Goal: Entertainment & Leisure: Consume media (video, audio)

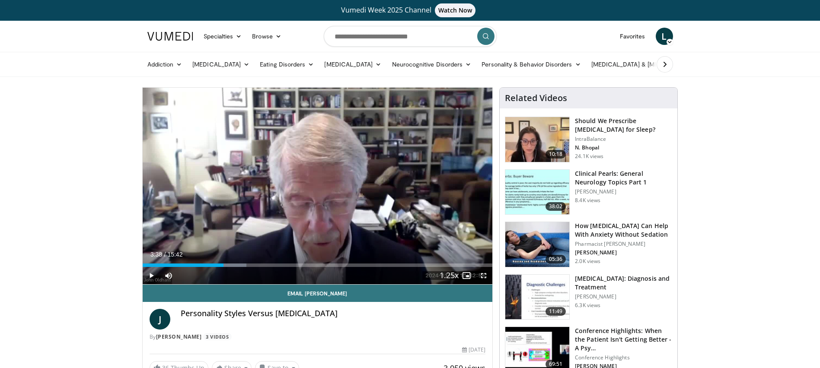
click at [153, 274] on span "Video Player" at bounding box center [151, 275] width 17 height 17
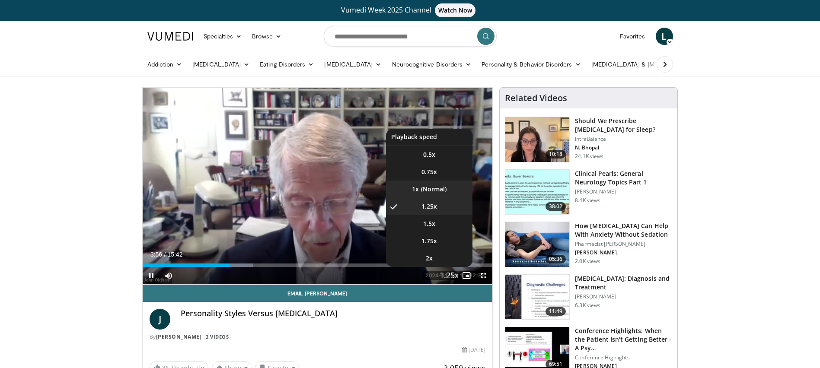
click at [441, 189] on li "1x" at bounding box center [429, 189] width 86 height 17
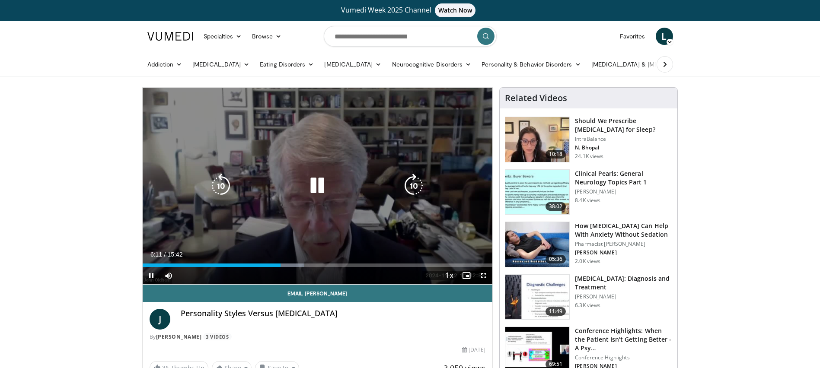
click at [315, 191] on icon "Video Player" at bounding box center [317, 186] width 24 height 24
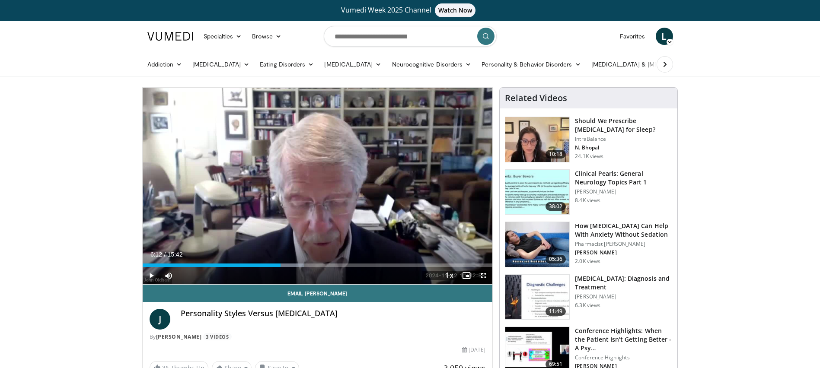
click at [152, 277] on span "Video Player" at bounding box center [151, 275] width 17 height 17
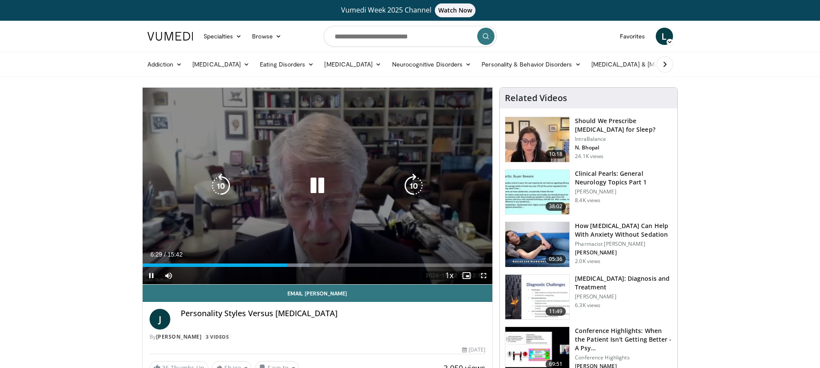
click at [214, 181] on icon "Video Player" at bounding box center [221, 186] width 24 height 24
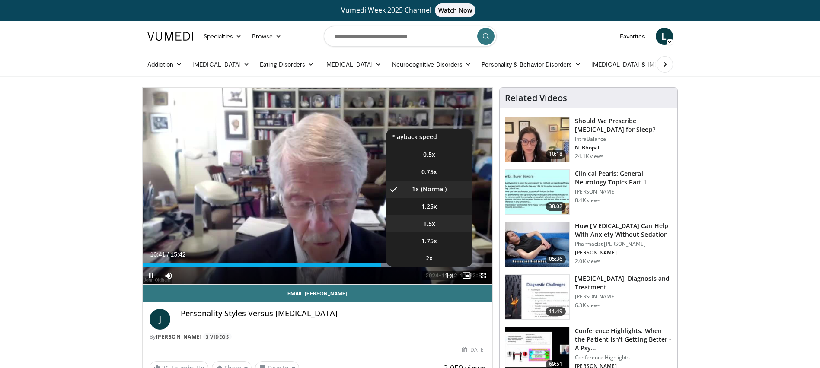
click at [431, 224] on span "1.5x" at bounding box center [429, 224] width 12 height 9
